Goal: Navigation & Orientation: Understand site structure

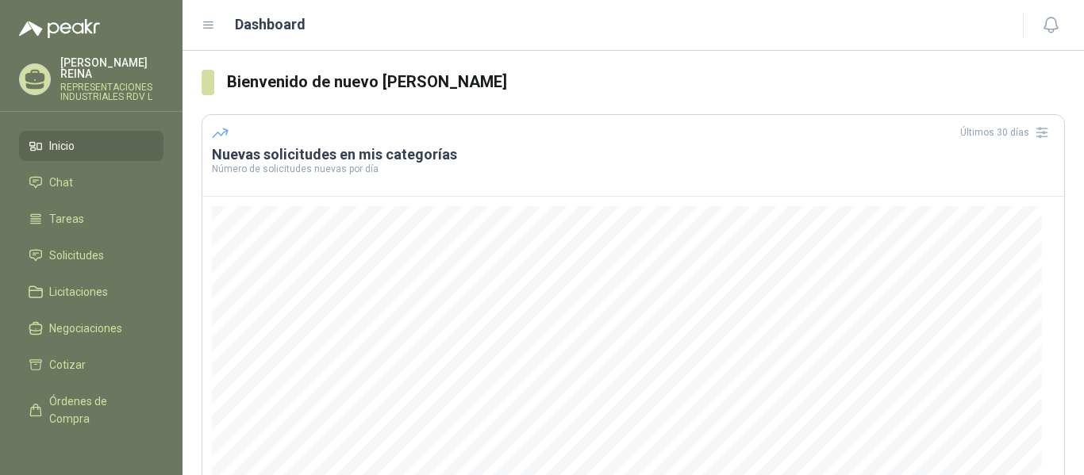
click at [79, 83] on p "REPRESENTACIONES INDUSTRIALES RDV L" at bounding box center [111, 92] width 103 height 19
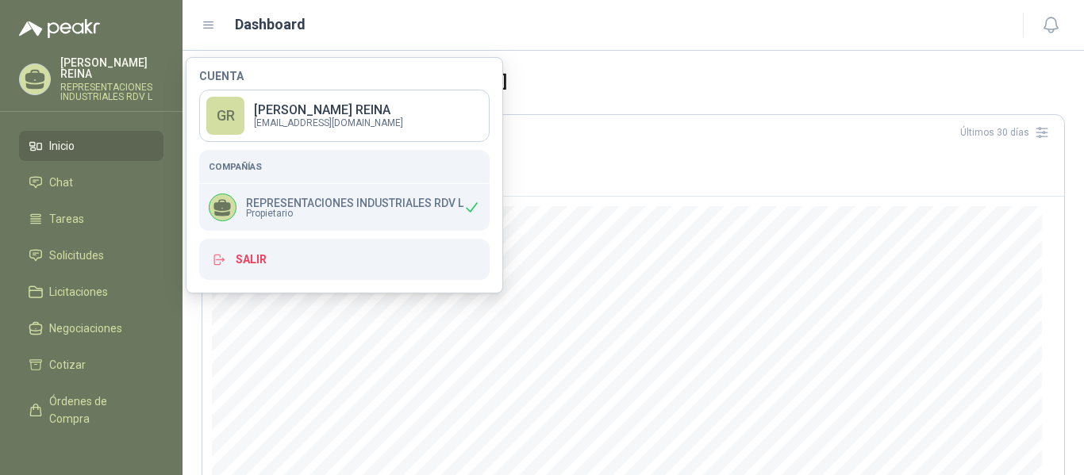
click at [343, 214] on span "Propietario" at bounding box center [354, 214] width 217 height 10
click at [258, 211] on span "Propietario" at bounding box center [354, 214] width 217 height 10
click at [217, 211] on icon at bounding box center [222, 208] width 21 height 21
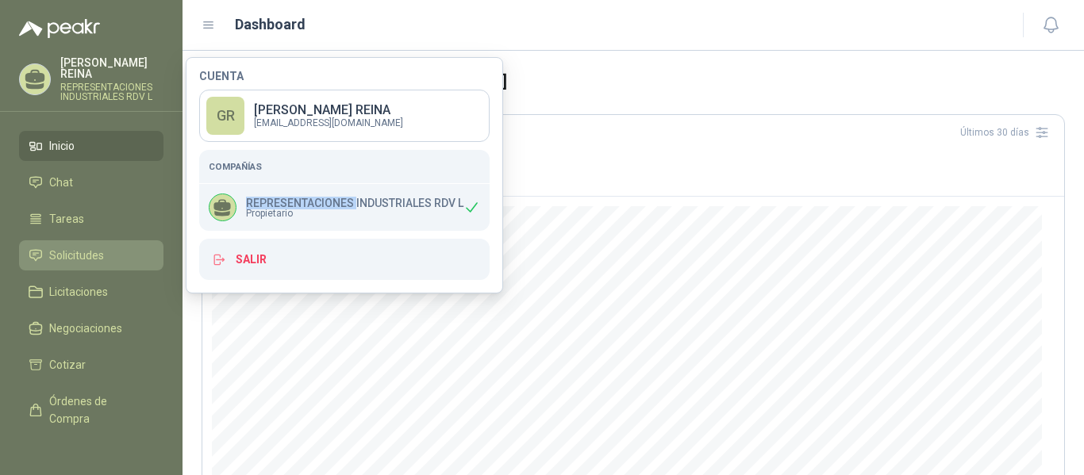
click at [75, 247] on span "Solicitudes" at bounding box center [76, 255] width 55 height 17
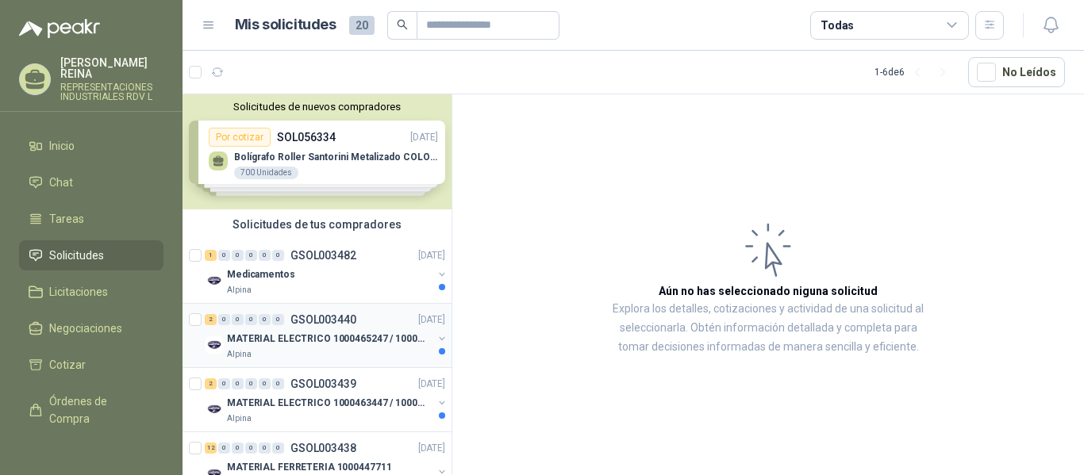
click at [317, 332] on p "MATERIAL ELECTRICO 1000465247 / 1000466995" at bounding box center [326, 339] width 198 height 15
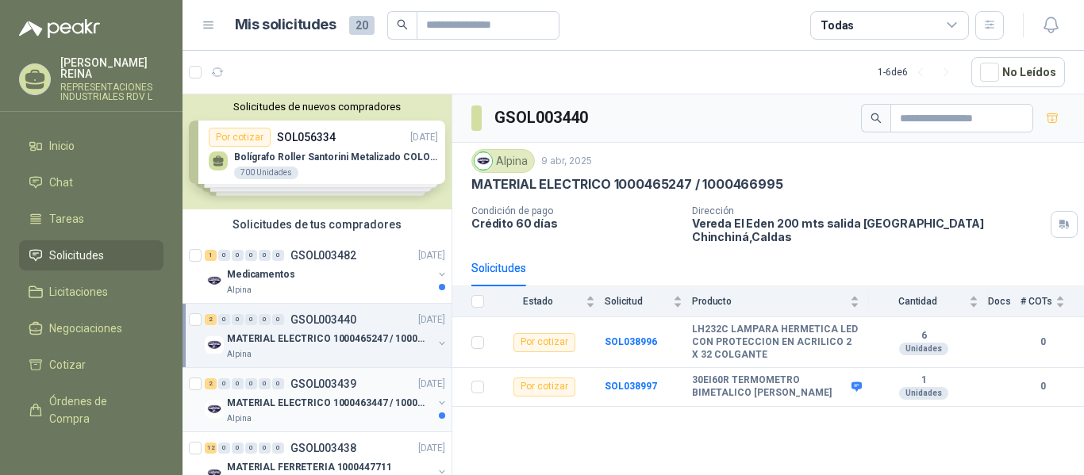
click at [347, 404] on p "MATERIAL ELECTRICO 1000463447 / 1000465800" at bounding box center [326, 403] width 198 height 15
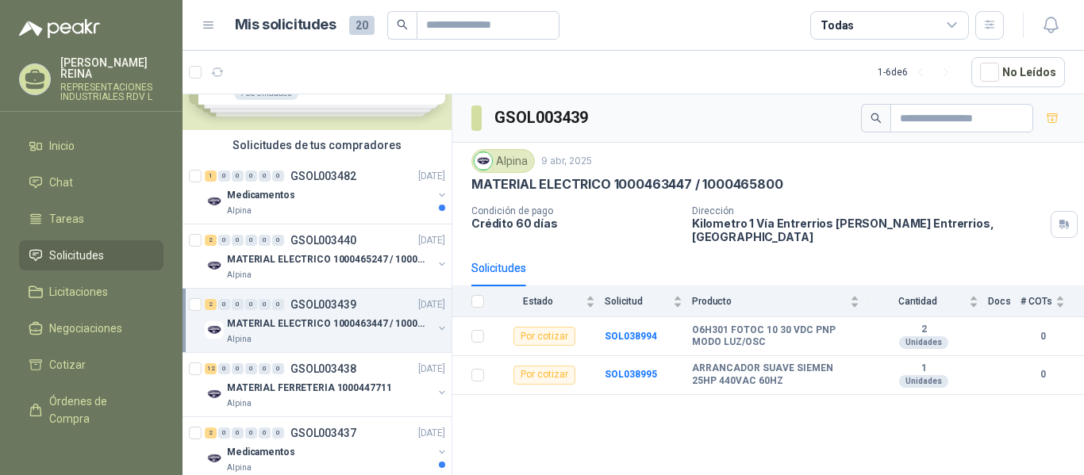
scroll to position [159, 0]
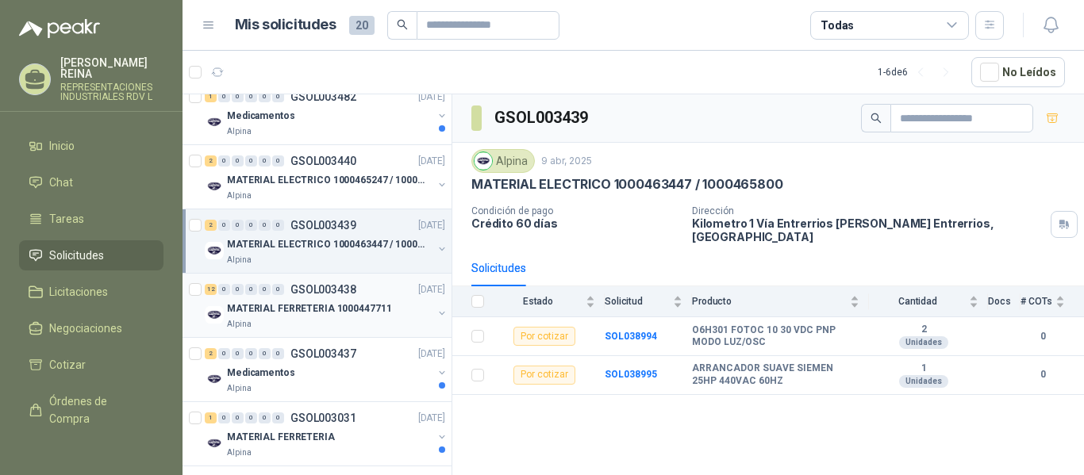
click at [294, 299] on div "MATERIAL FERRETERIA 1000447711" at bounding box center [329, 308] width 205 height 19
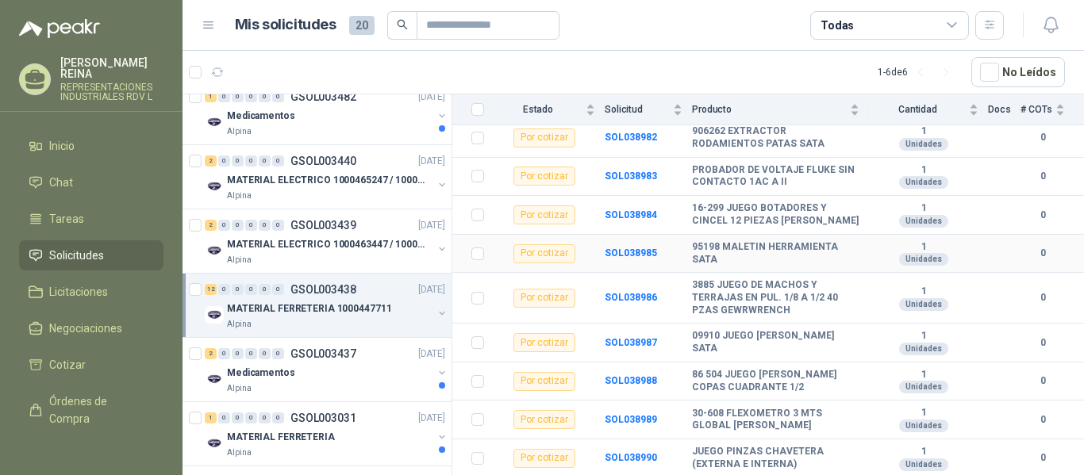
scroll to position [313, 0]
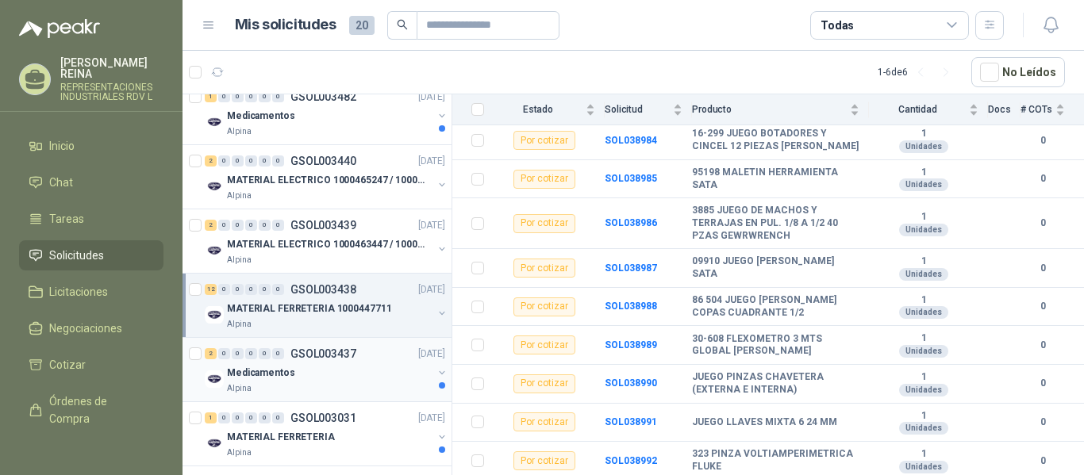
click at [288, 374] on p "Medicamentos" at bounding box center [261, 373] width 68 height 15
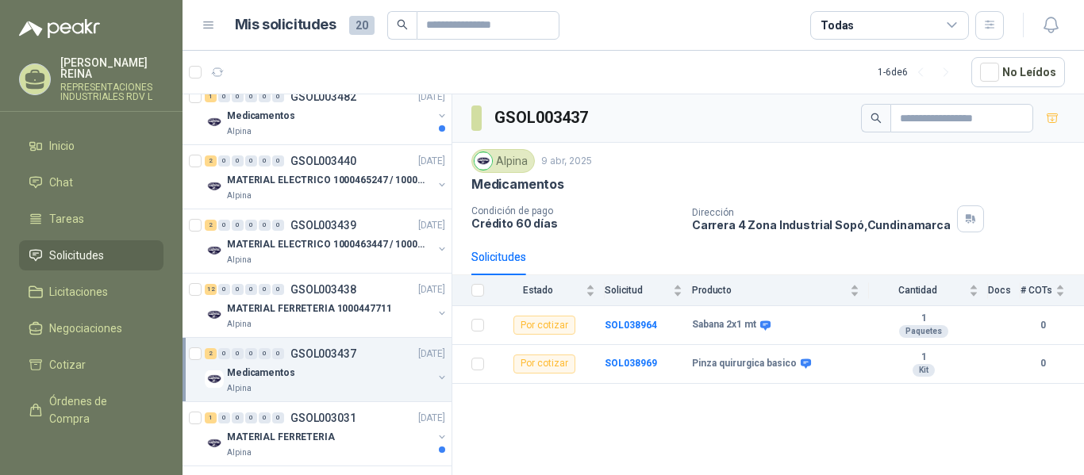
scroll to position [179, 0]
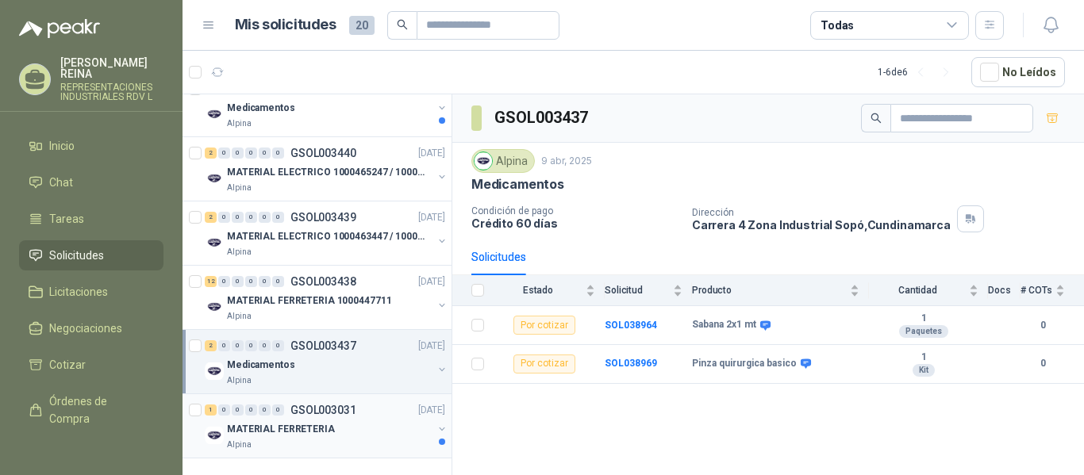
click at [318, 422] on p "MATERIAL FERRETERIA" at bounding box center [281, 429] width 108 height 15
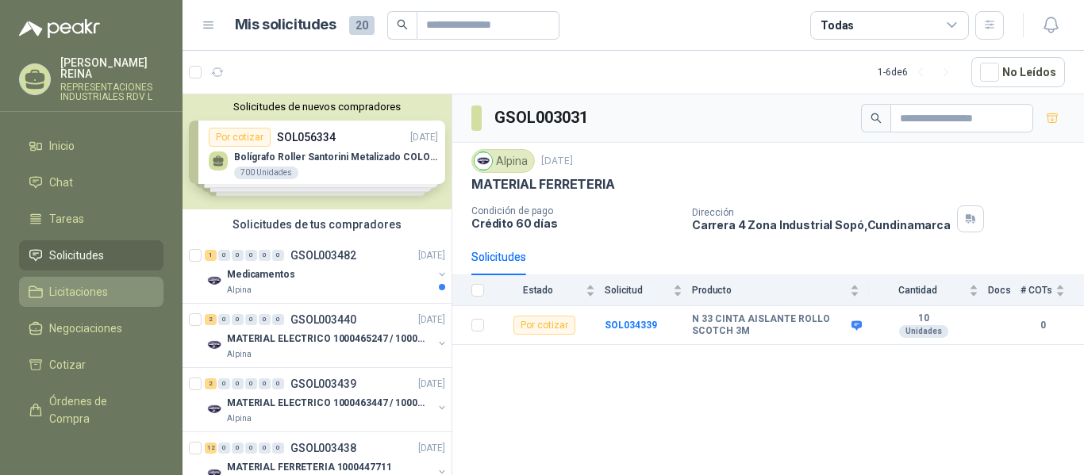
click at [74, 283] on span "Licitaciones" at bounding box center [78, 291] width 59 height 17
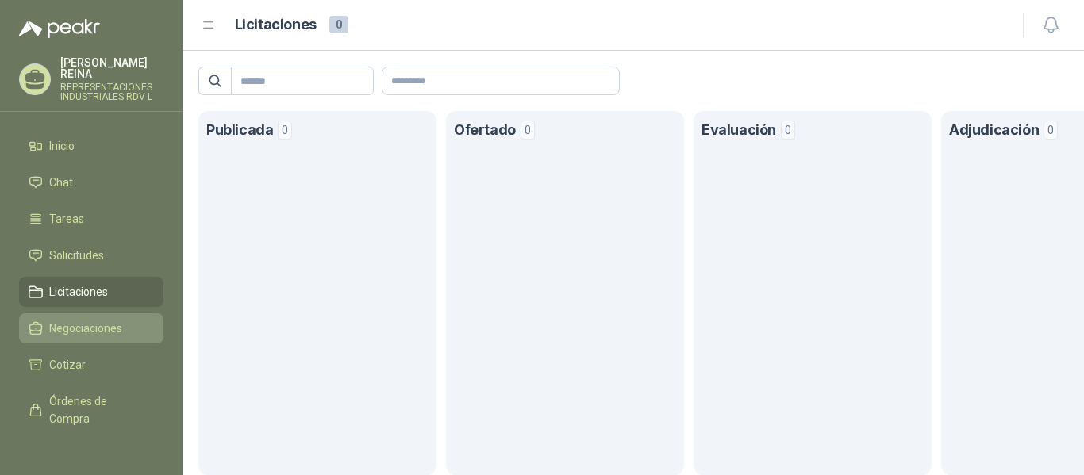
click at [86, 320] on span "Negociaciones" at bounding box center [85, 328] width 73 height 17
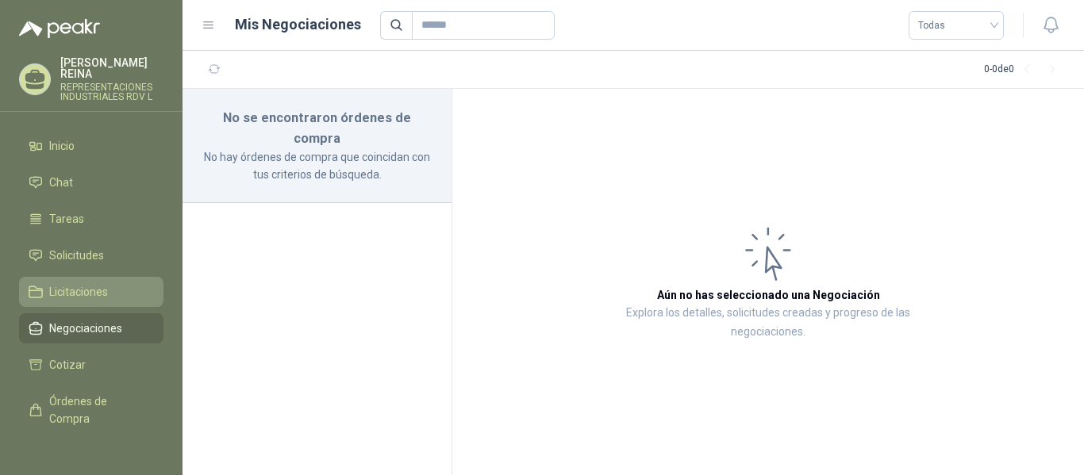
click at [58, 286] on span "Licitaciones" at bounding box center [78, 291] width 59 height 17
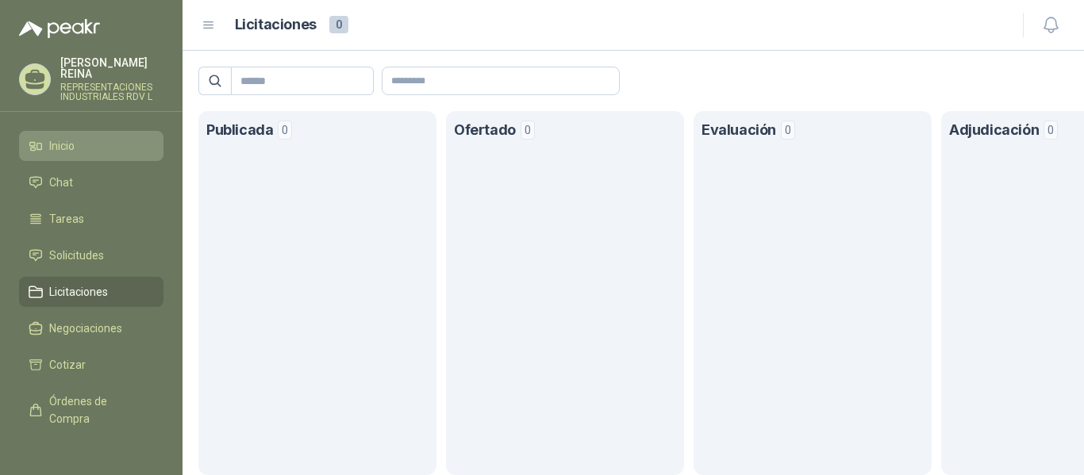
click at [106, 141] on li "Inicio" at bounding box center [91, 145] width 125 height 17
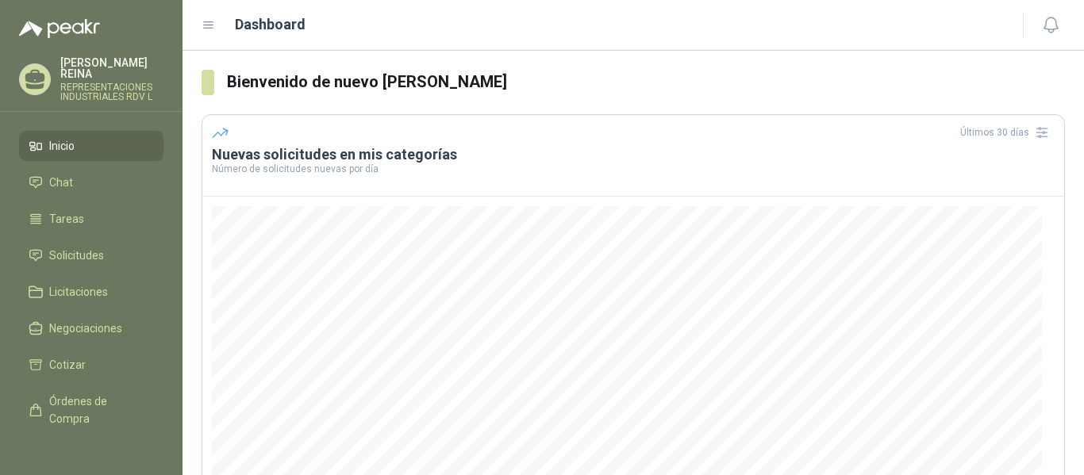
click at [86, 83] on p "REPRESENTACIONES INDUSTRIALES RDV L" at bounding box center [111, 92] width 103 height 19
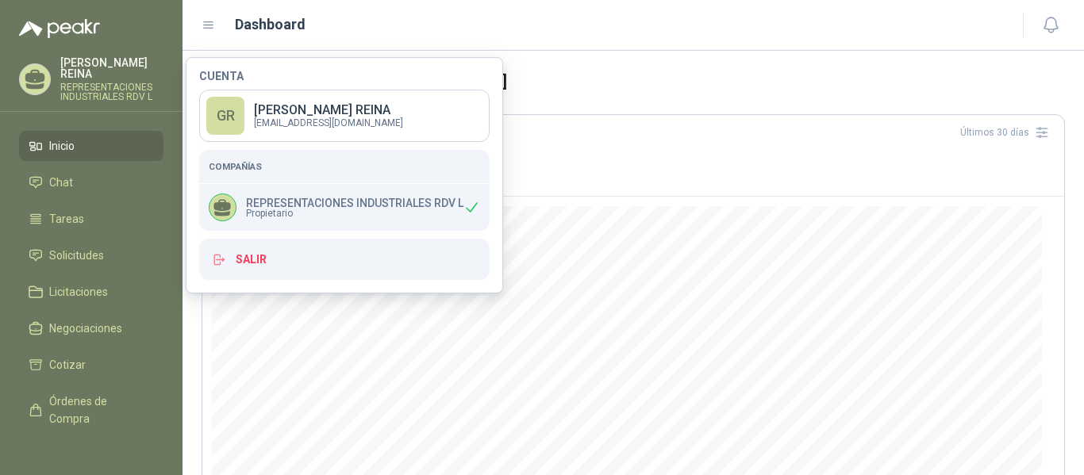
click at [335, 207] on p "REPRESENTACIONES INDUSTRIALES RDV L" at bounding box center [354, 203] width 217 height 11
click at [322, 202] on p "REPRESENTACIONES INDUSTRIALES RDV L" at bounding box center [354, 203] width 217 height 11
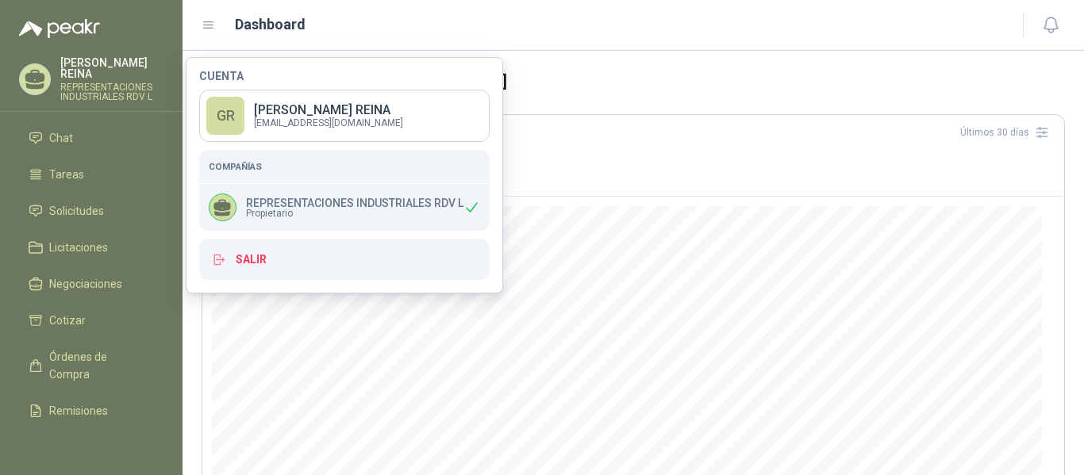
scroll to position [119, 0]
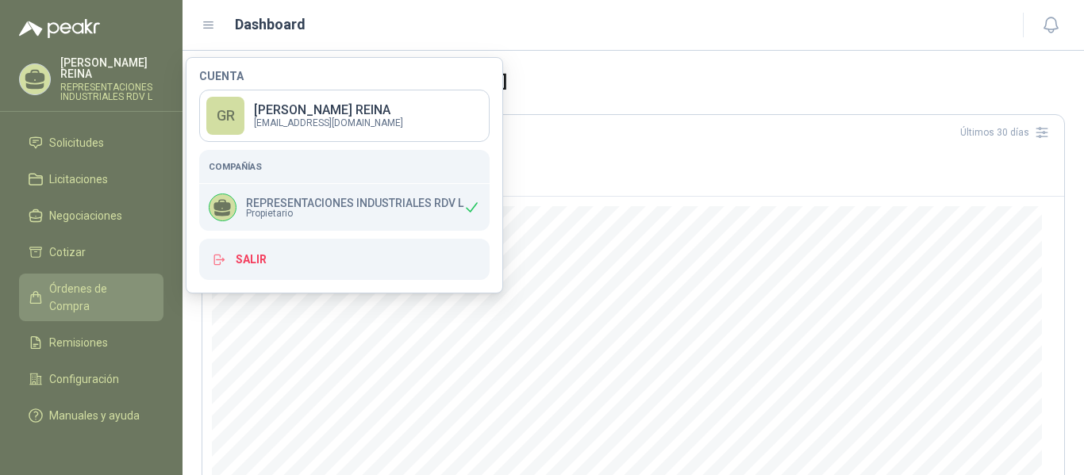
click at [83, 281] on span "Órdenes de Compra" at bounding box center [98, 297] width 99 height 35
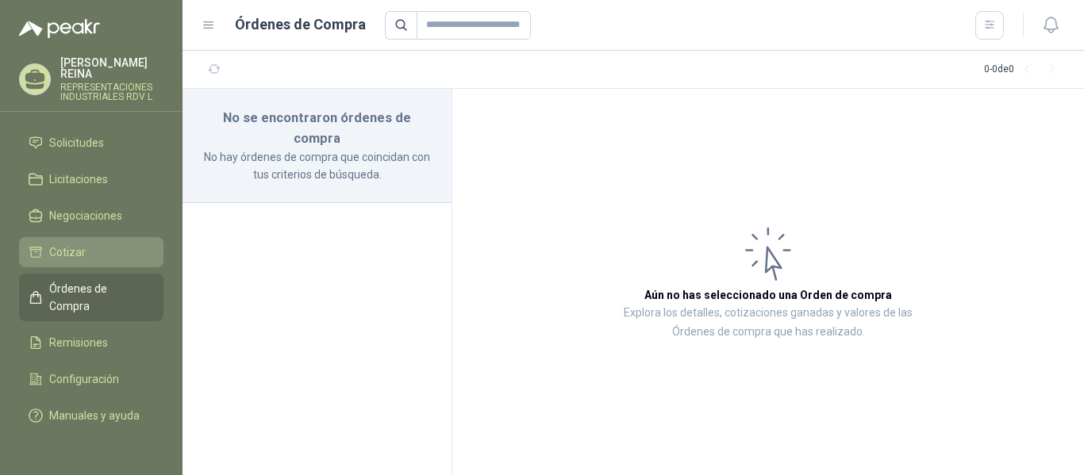
click at [79, 244] on span "Cotizar" at bounding box center [67, 252] width 36 height 17
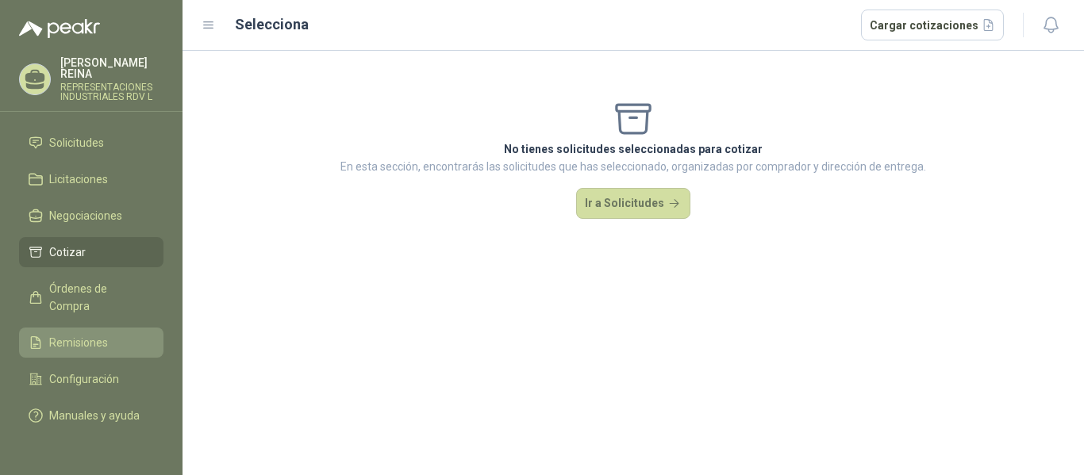
click at [83, 334] on span "Remisiones" at bounding box center [78, 342] width 59 height 17
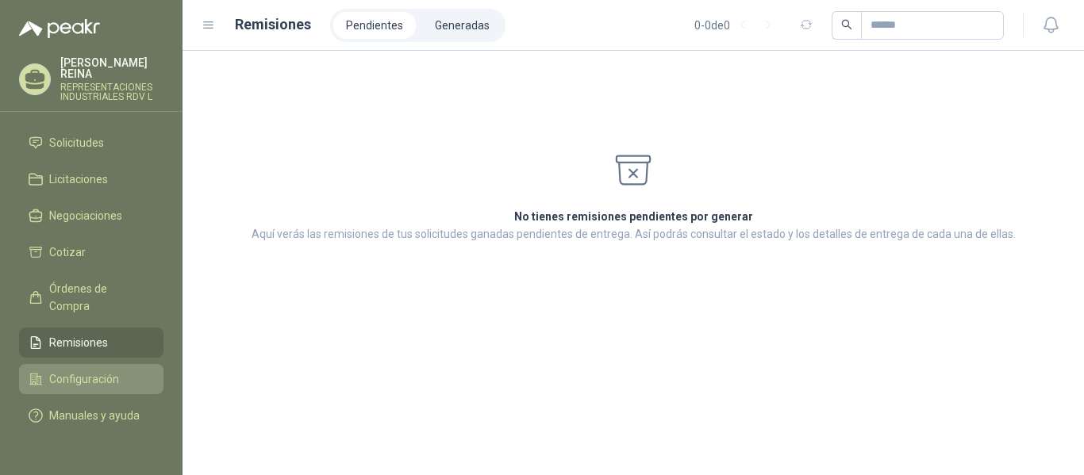
click at [73, 370] on span "Configuración" at bounding box center [84, 378] width 70 height 17
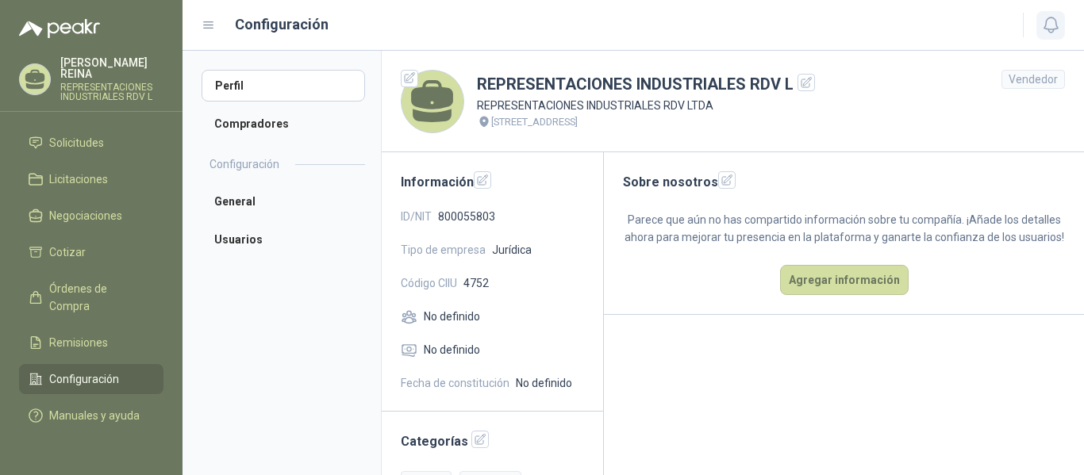
click at [1054, 27] on icon "button" at bounding box center [1051, 25] width 20 height 20
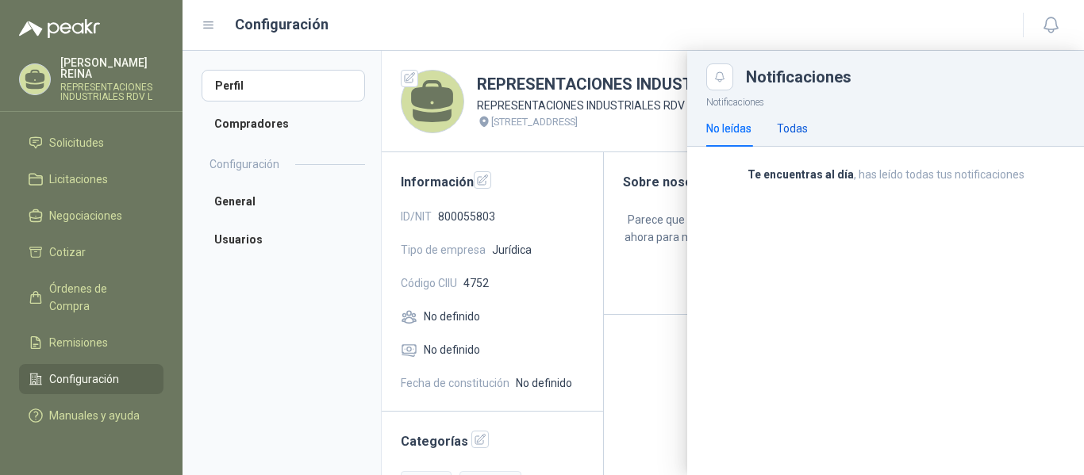
click at [789, 136] on div "Todas" at bounding box center [792, 128] width 31 height 17
click at [1044, 21] on icon "button" at bounding box center [1051, 25] width 20 height 20
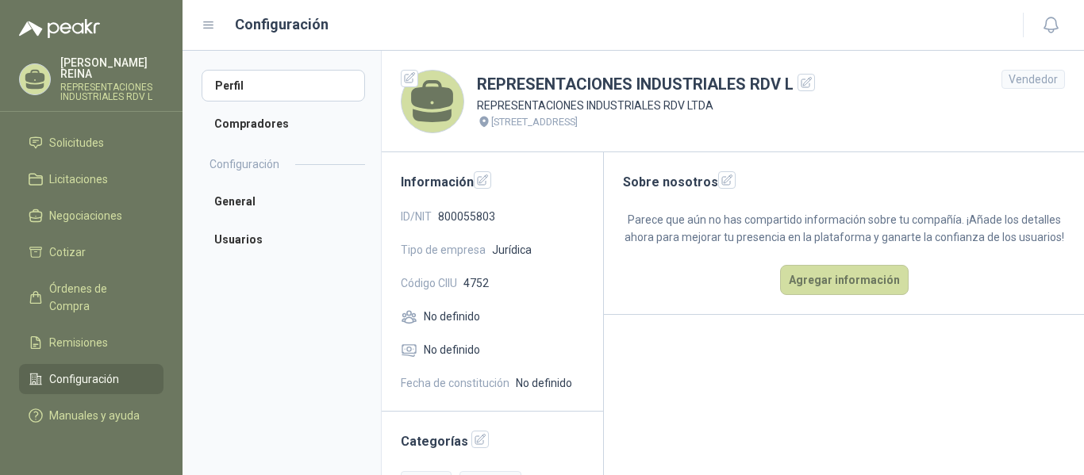
click at [72, 63] on p "[PERSON_NAME]" at bounding box center [111, 68] width 103 height 22
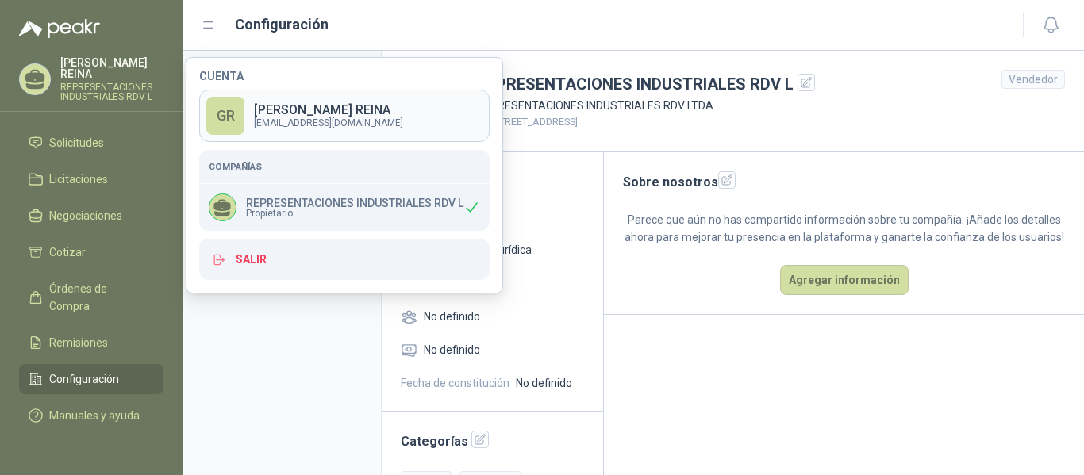
click at [336, 121] on p "[EMAIL_ADDRESS][DOMAIN_NAME]" at bounding box center [328, 123] width 149 height 10
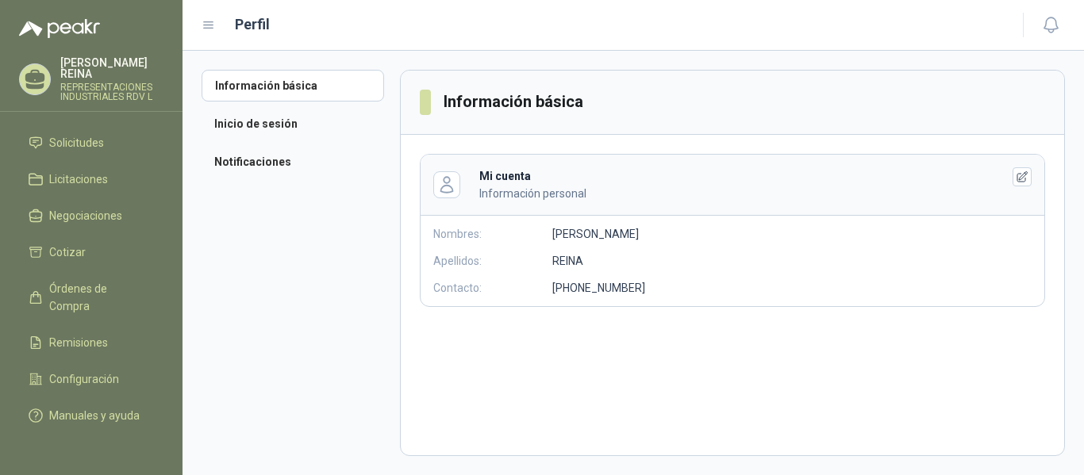
click at [203, 21] on icon at bounding box center [209, 25] width 14 height 14
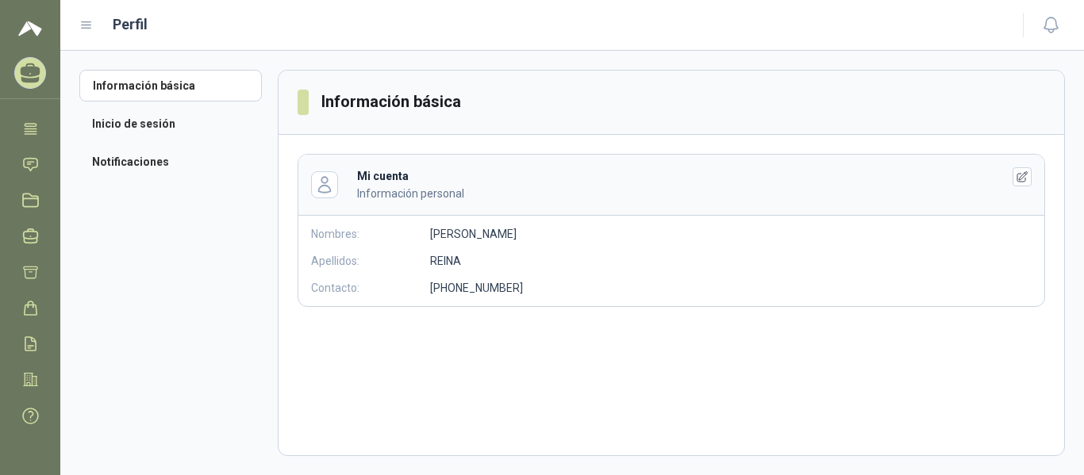
scroll to position [76, 0]
click at [1053, 20] on icon "button" at bounding box center [1051, 25] width 20 height 20
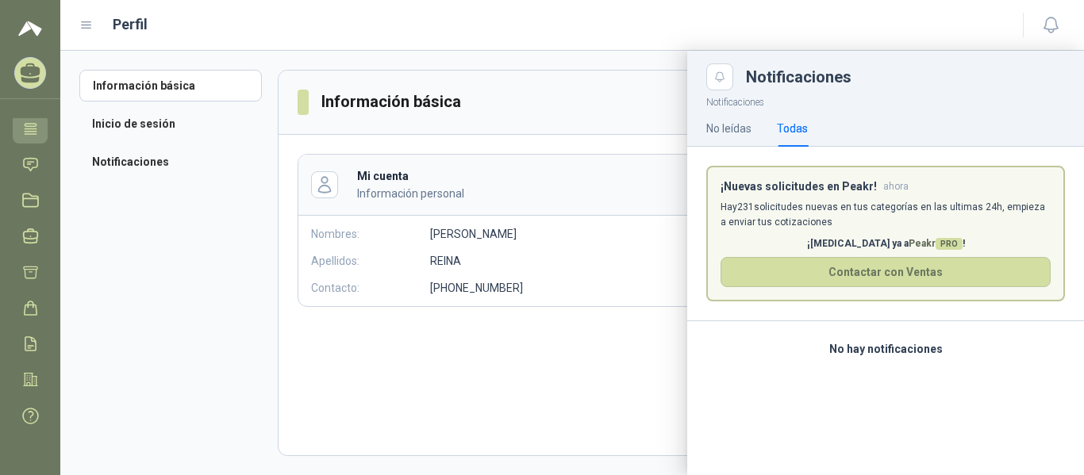
click at [19, 136] on link "Tareas" at bounding box center [30, 128] width 35 height 29
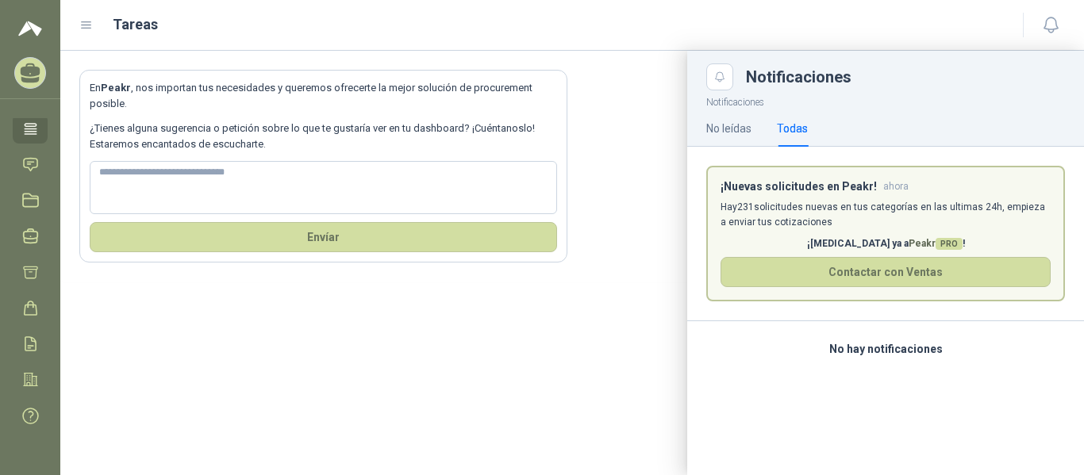
click at [862, 33] on div "Tareas" at bounding box center [541, 24] width 924 height 22
click at [601, 190] on div at bounding box center [571, 263] width 1023 height 424
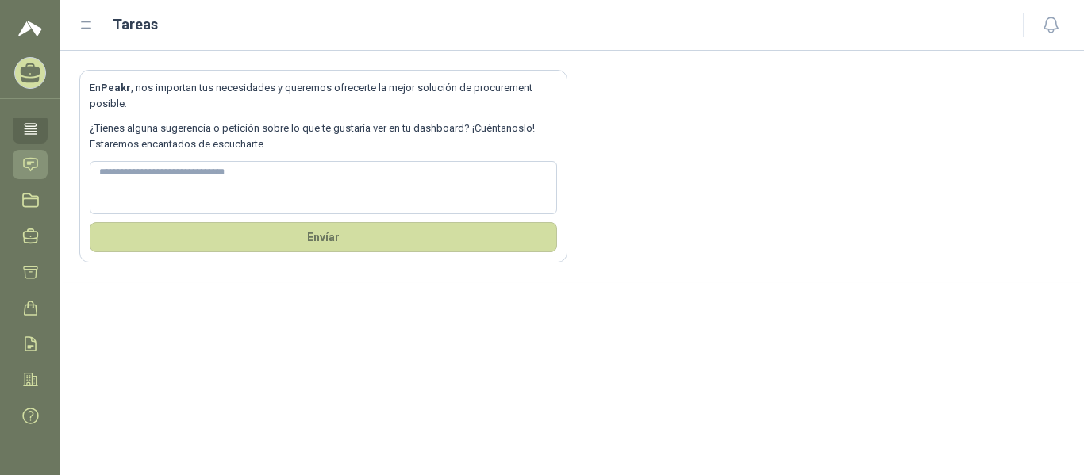
click at [35, 167] on icon at bounding box center [30, 164] width 13 height 13
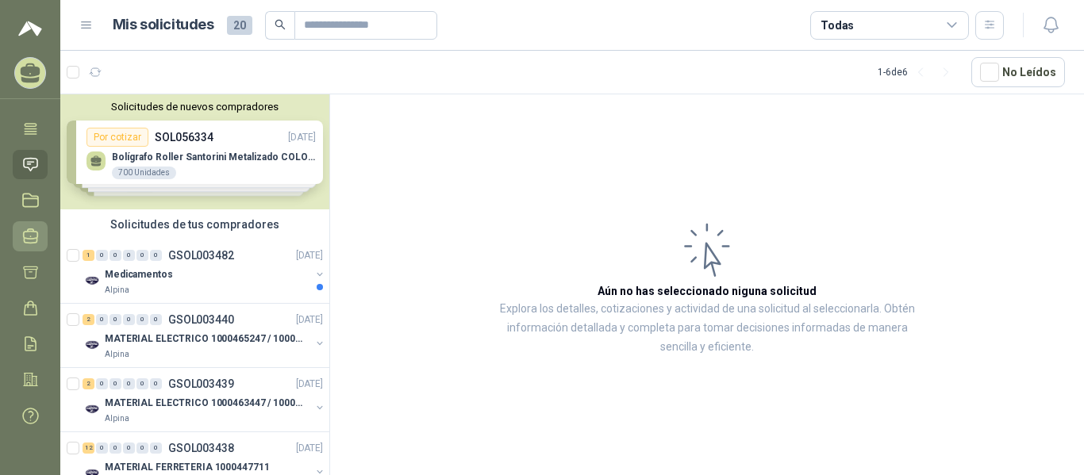
click at [30, 238] on icon at bounding box center [30, 236] width 17 height 17
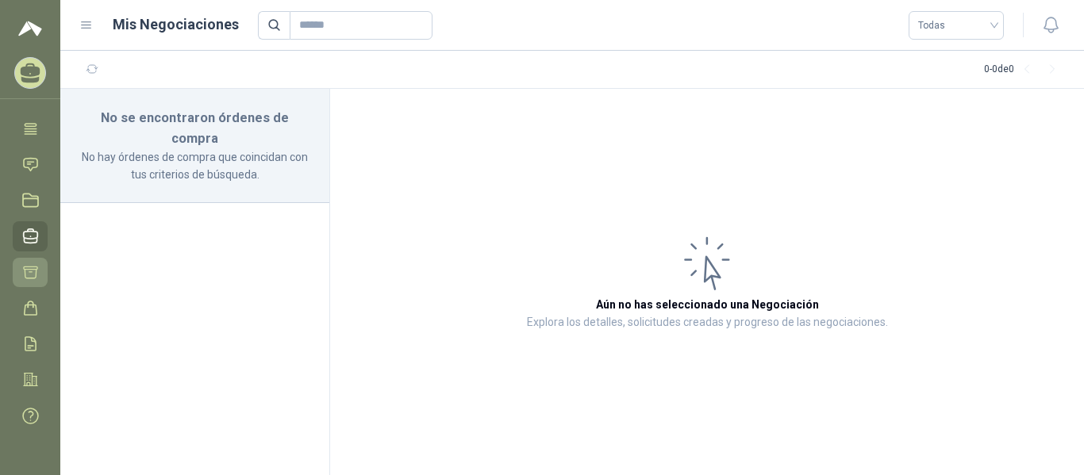
click at [29, 275] on icon at bounding box center [30, 272] width 17 height 17
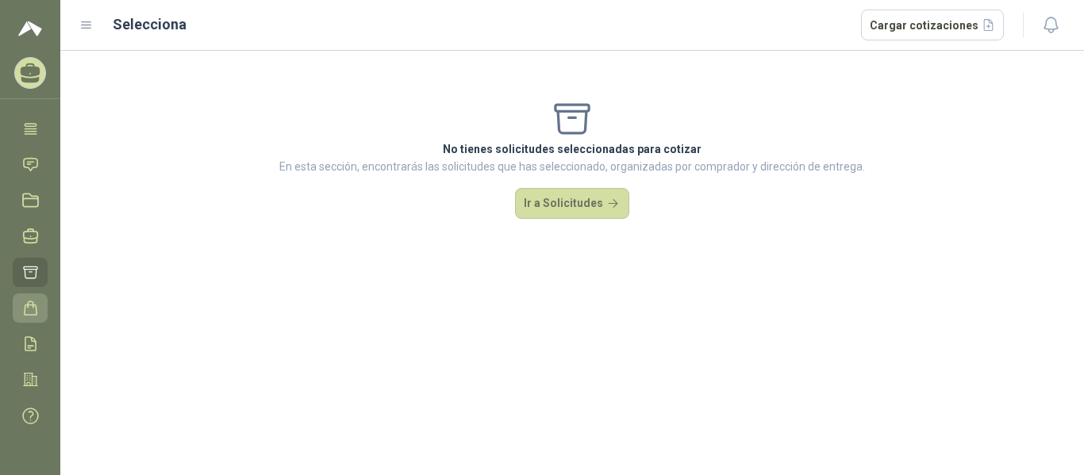
click at [30, 314] on icon at bounding box center [30, 308] width 17 height 17
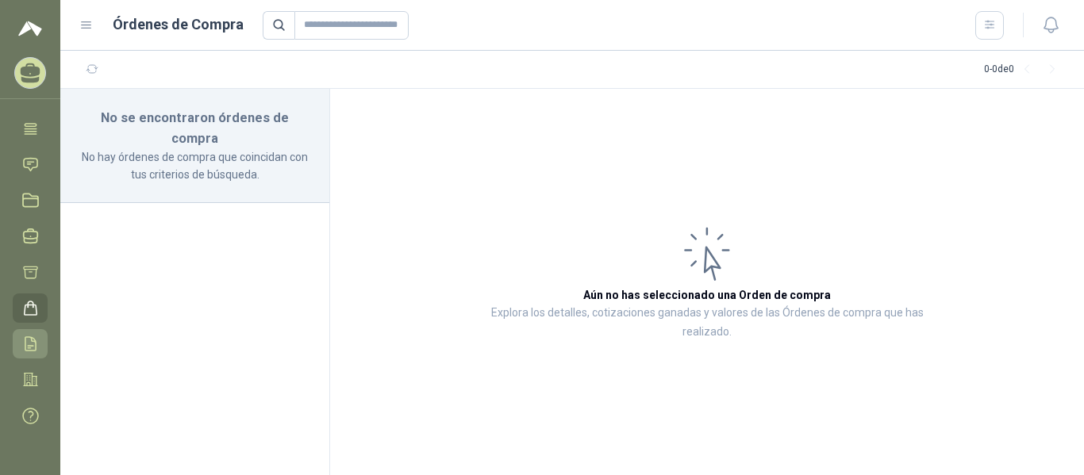
click at [29, 344] on icon at bounding box center [30, 344] width 17 height 17
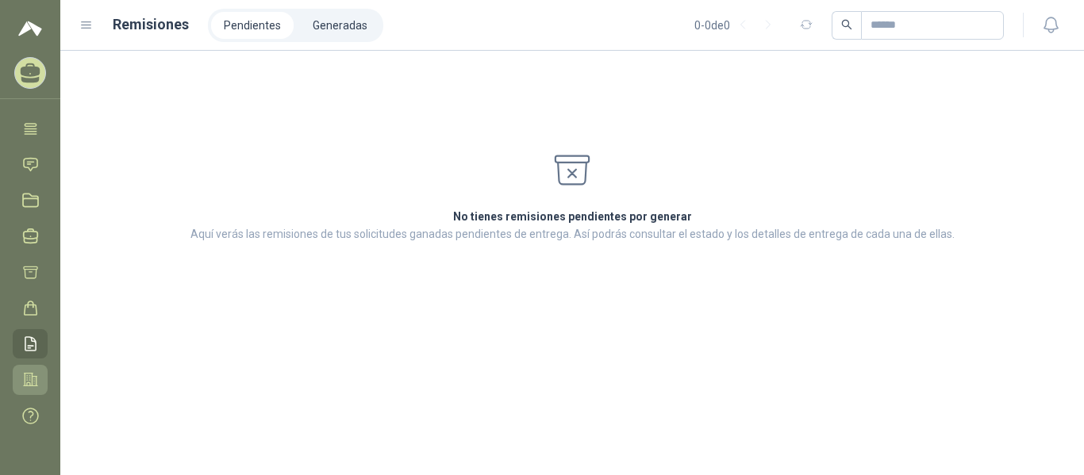
click at [24, 378] on icon at bounding box center [30, 379] width 17 height 17
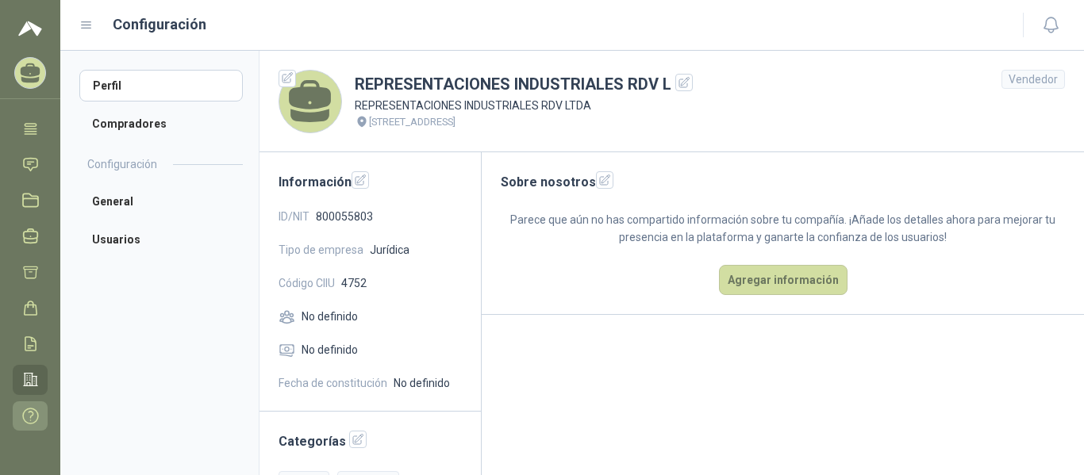
click at [33, 410] on icon at bounding box center [30, 416] width 17 height 17
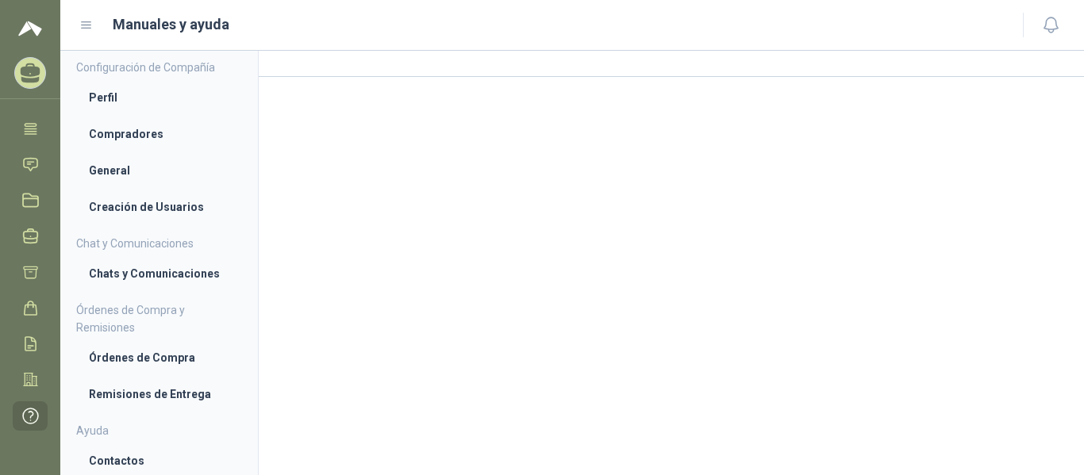
scroll to position [163, 0]
